Goal: Task Accomplishment & Management: Use online tool/utility

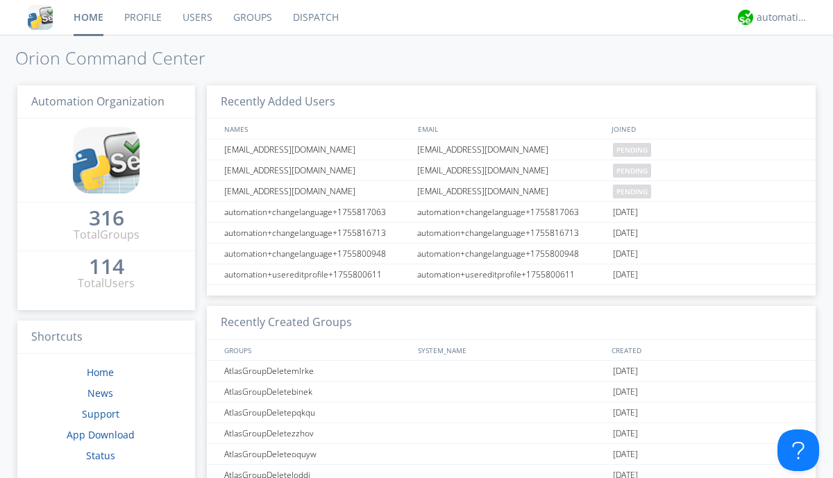
click at [314, 17] on link "Dispatch" at bounding box center [315, 17] width 67 height 35
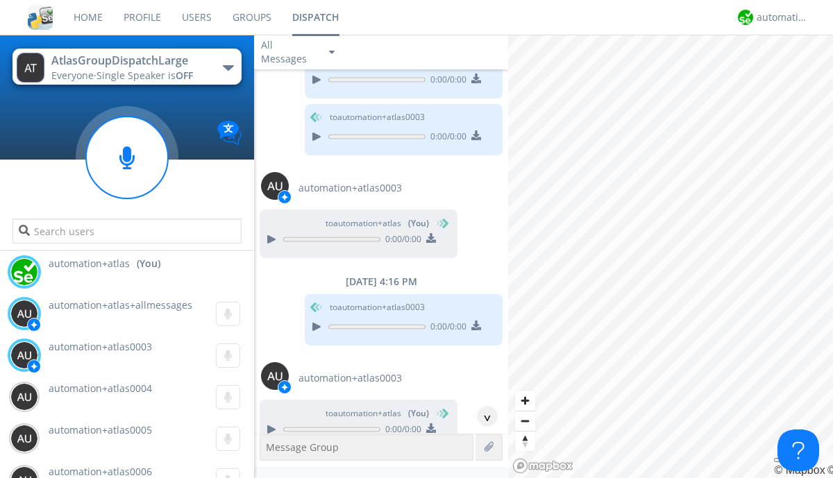
scroll to position [1067, 0]
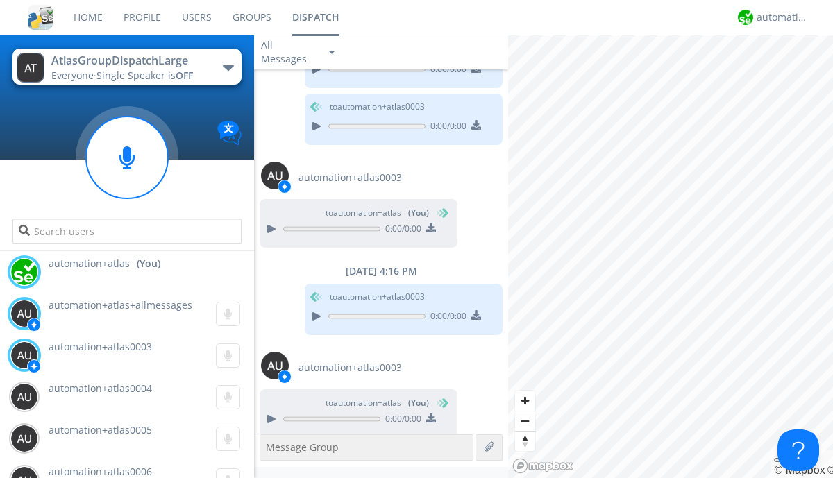
click at [228, 67] on div "button" at bounding box center [228, 68] width 11 height 6
click at [0, 0] on span "AtlasGroupDispatch" at bounding box center [0, 0] width 0 height 0
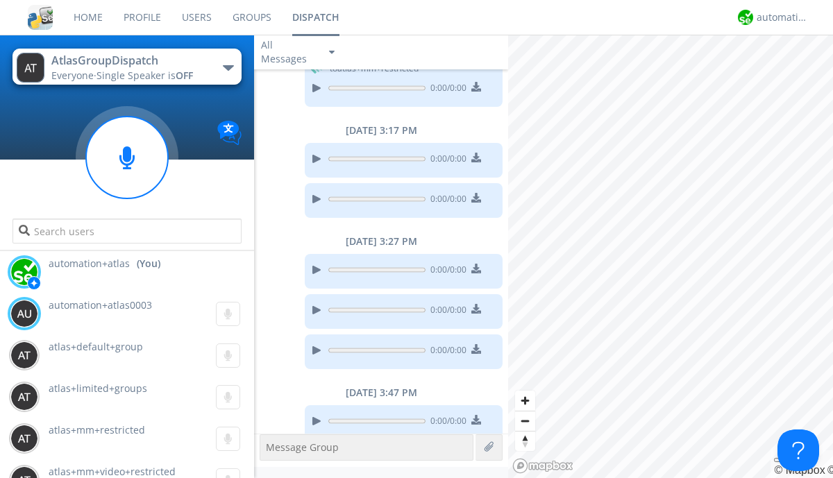
scroll to position [1008, 0]
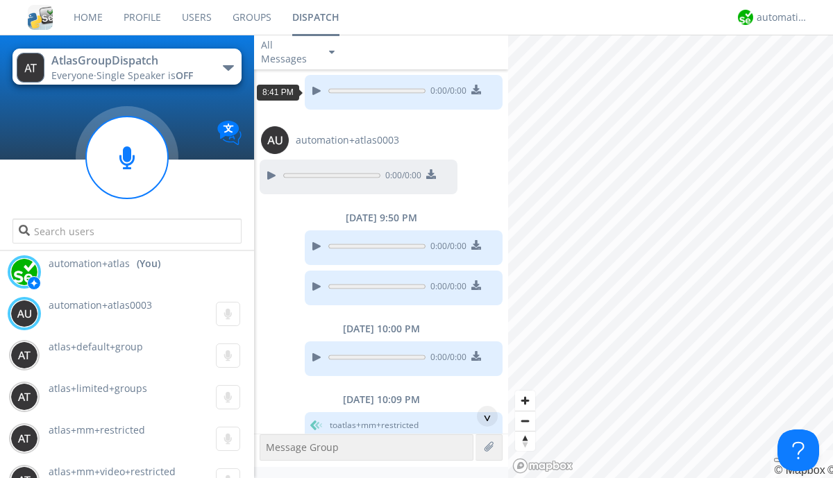
scroll to position [67, 0]
click at [482, 416] on div "^" at bounding box center [487, 416] width 21 height 21
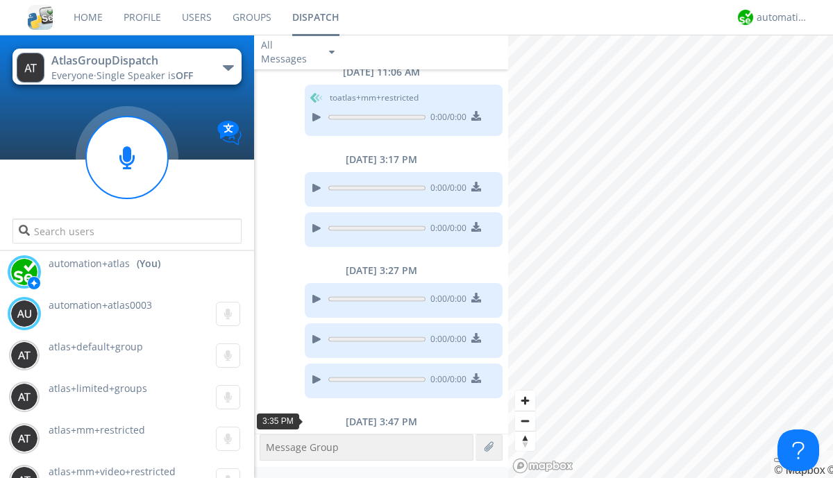
scroll to position [1008, 0]
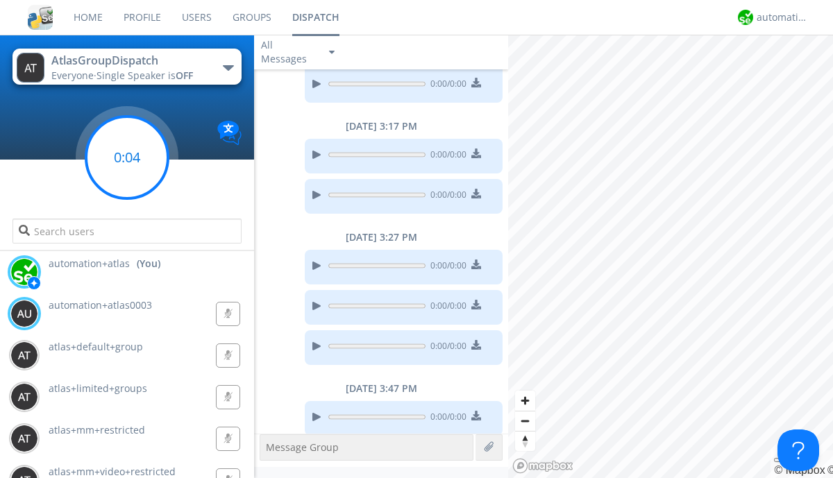
click at [127, 158] on g at bounding box center [127, 158] width 82 height 82
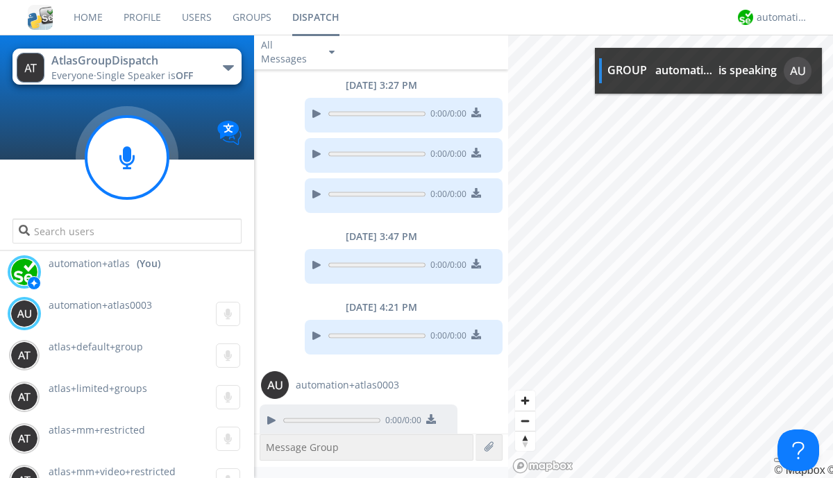
scroll to position [1163, 0]
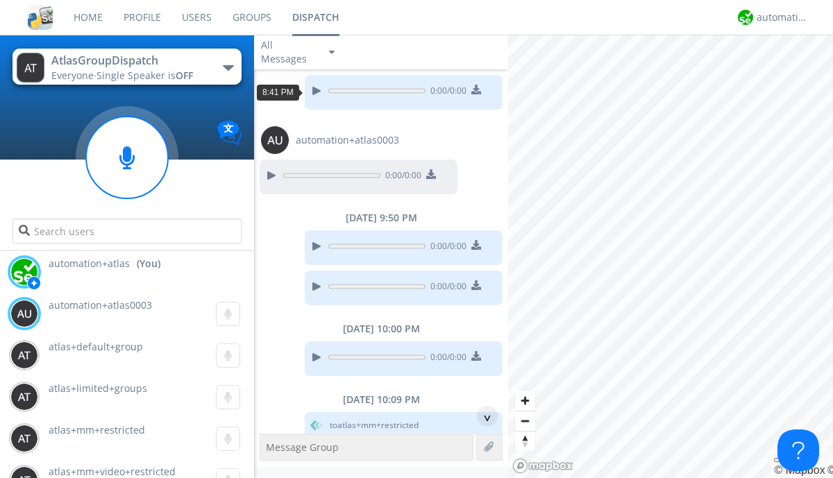
scroll to position [25, 0]
click at [482, 416] on div "^" at bounding box center [487, 416] width 21 height 21
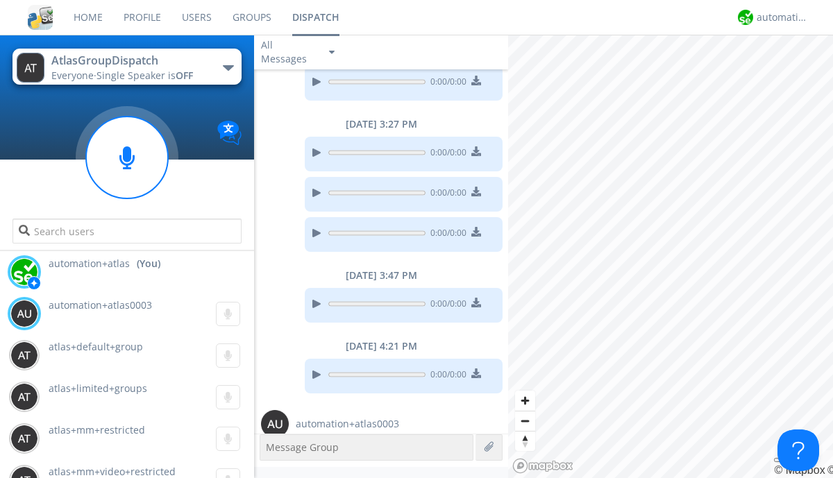
scroll to position [1121, 0]
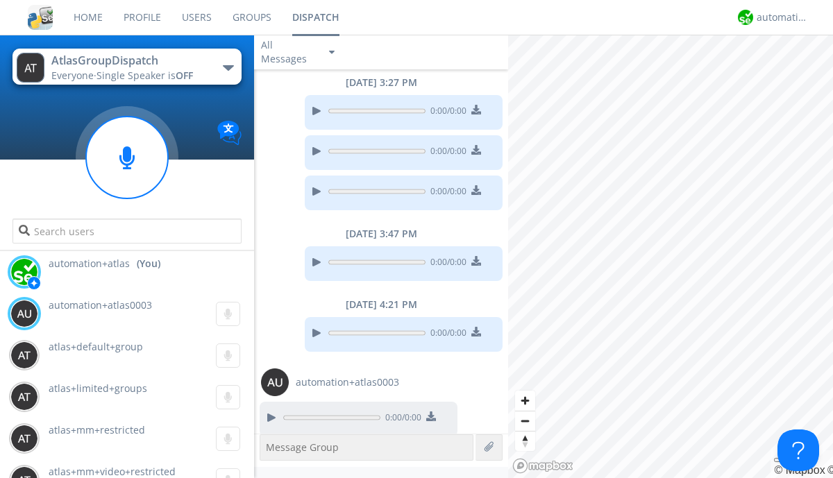
click at [228, 67] on div "button" at bounding box center [228, 68] width 11 height 6
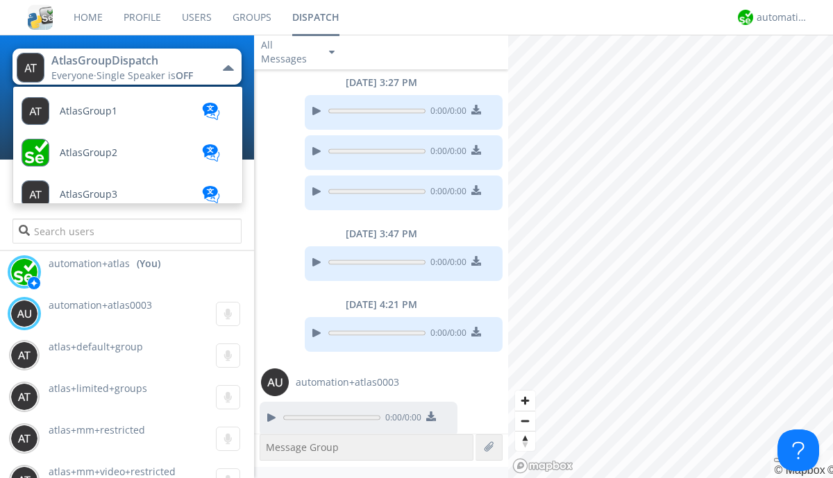
click at [108, 117] on span "AtlasGroupDispatch2" at bounding box center [89, 111] width 58 height 10
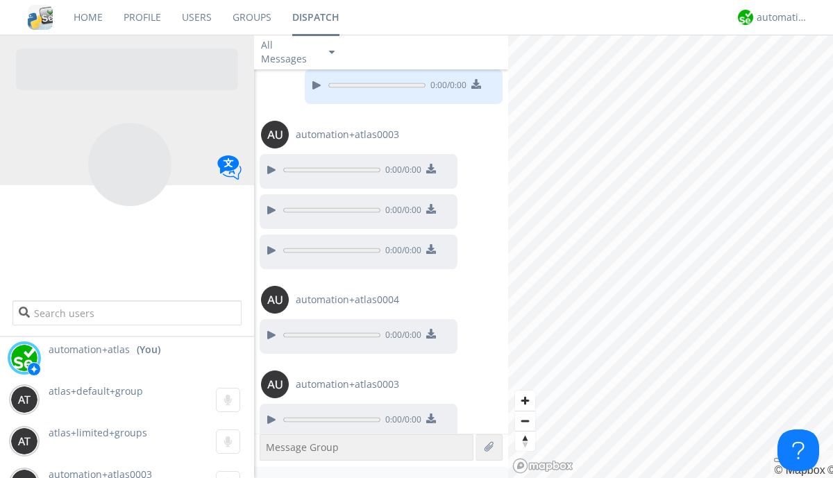
scroll to position [920, 0]
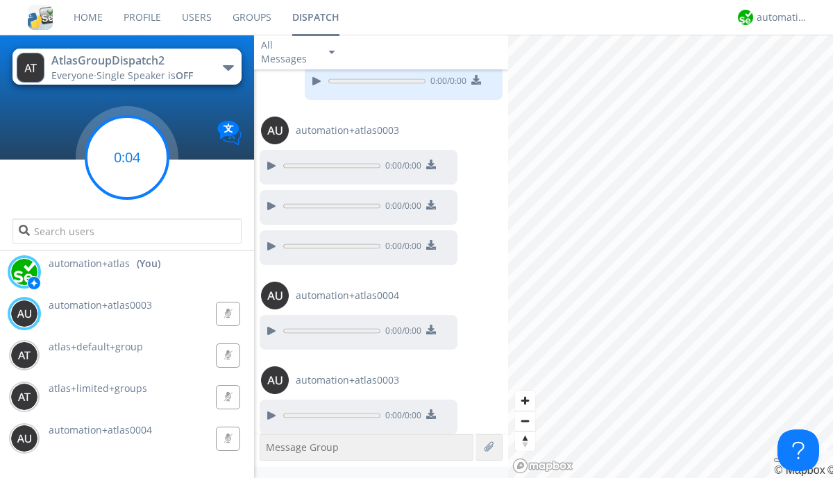
click at [127, 158] on g at bounding box center [127, 158] width 82 height 82
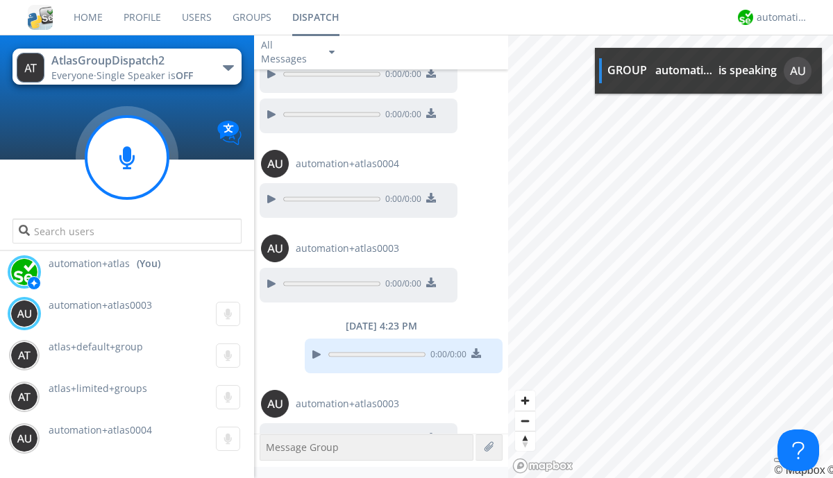
scroll to position [1117, 0]
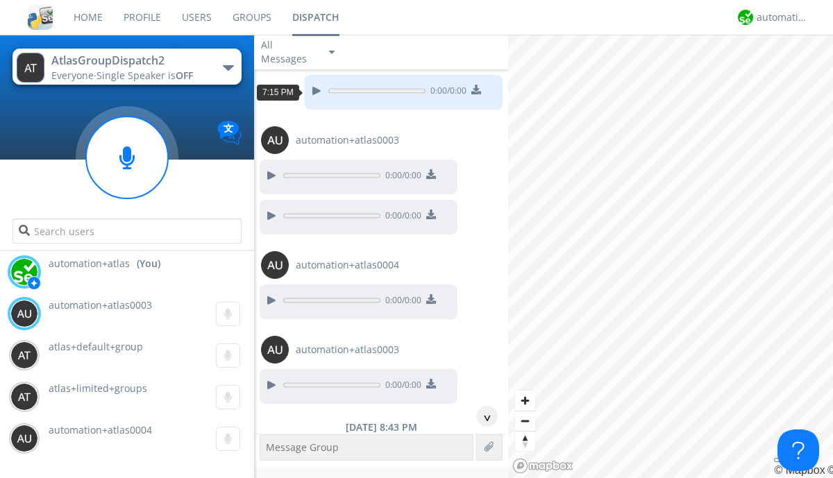
scroll to position [25, 0]
click at [482, 416] on div "^" at bounding box center [487, 416] width 21 height 21
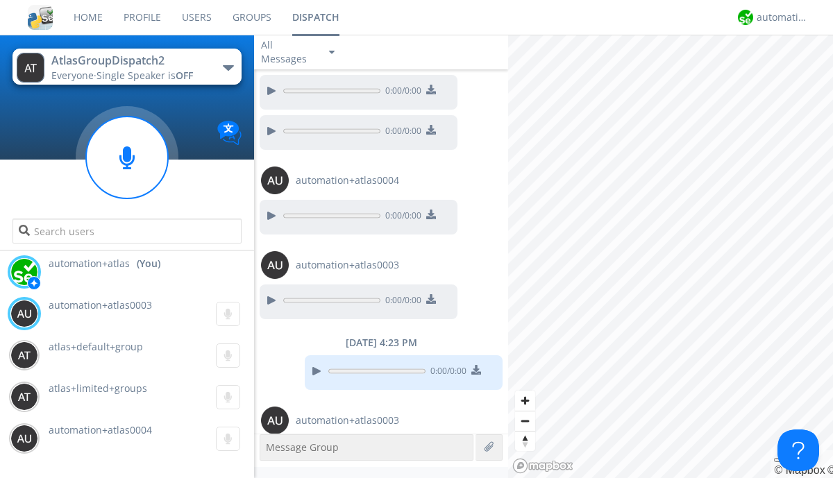
scroll to position [1075, 0]
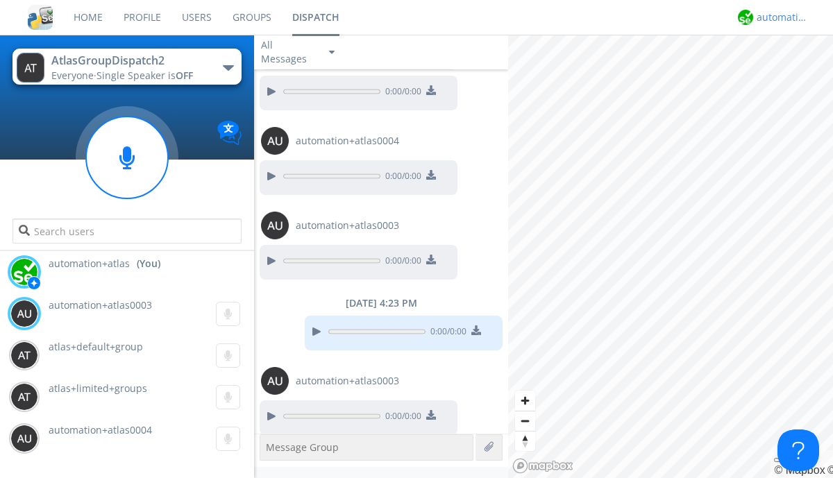
click at [779, 17] on div "automation+atlas" at bounding box center [782, 17] width 52 height 14
click at [789, 73] on div "Log Out" at bounding box center [789, 73] width 71 height 25
